Goal: Task Accomplishment & Management: Manage account settings

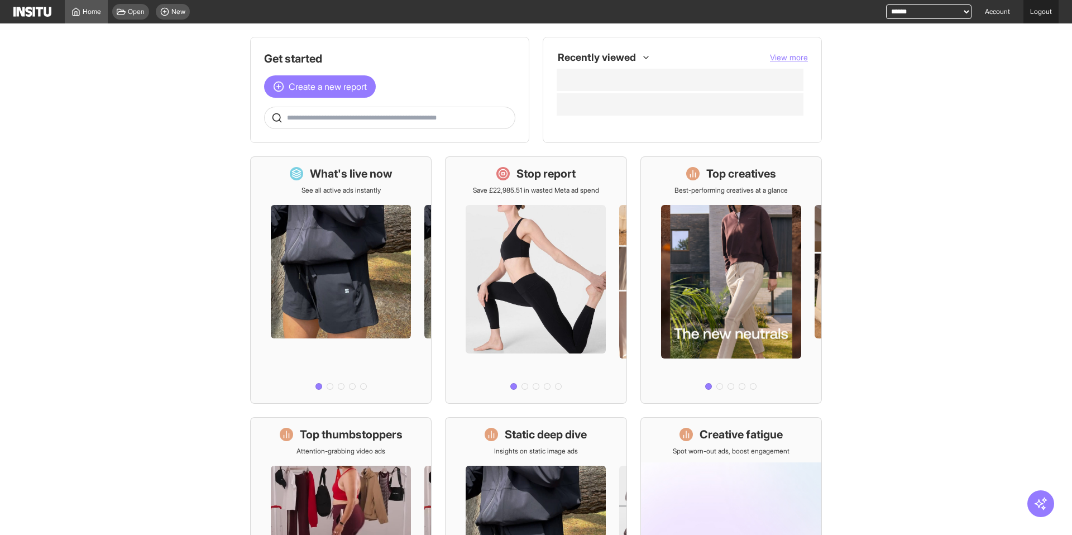
click at [1034, 12] on link "Logout" at bounding box center [1040, 11] width 35 height 23
